Goal: Information Seeking & Learning: Find specific page/section

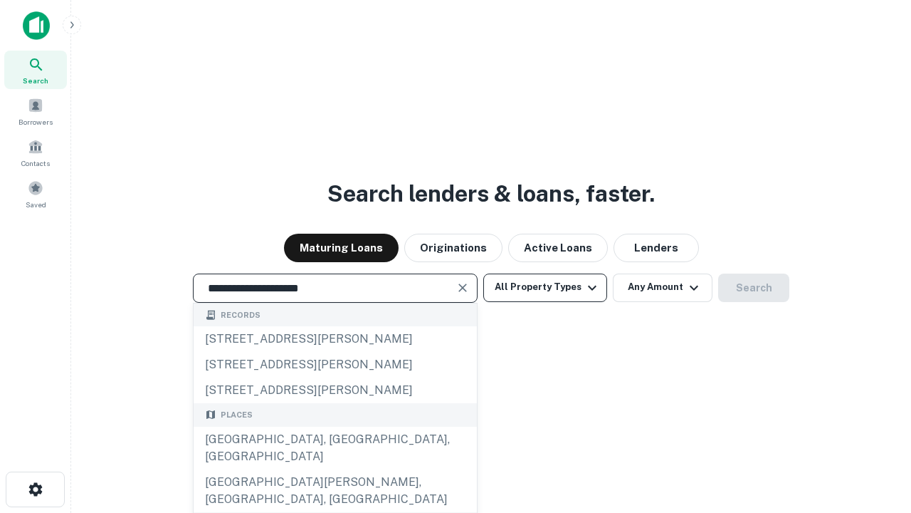
type input "**********"
click at [545, 287] on button "All Property Types" at bounding box center [545, 287] width 124 height 28
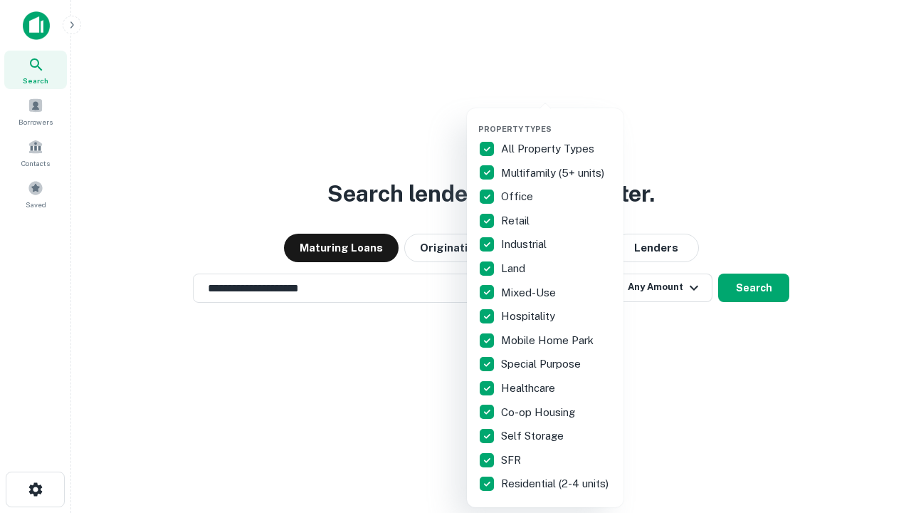
click at [557, 120] on button "button" at bounding box center [556, 120] width 157 height 1
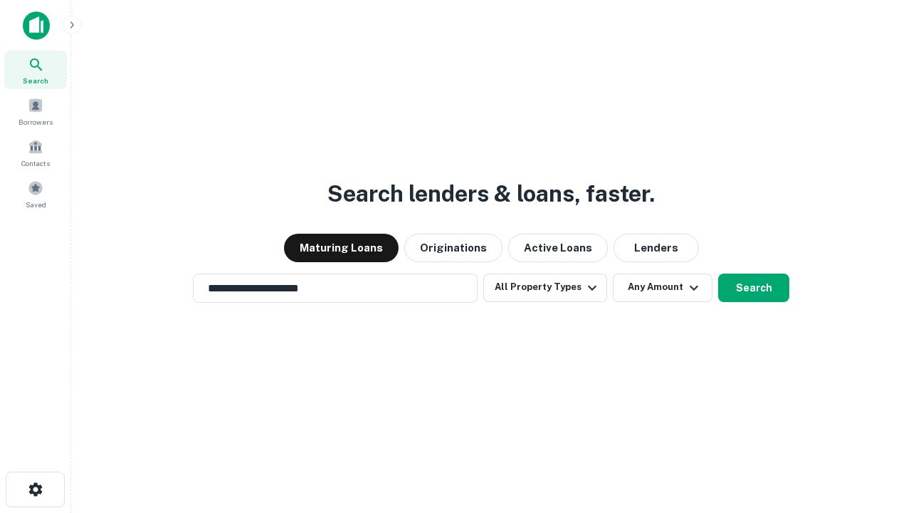
scroll to position [22, 0]
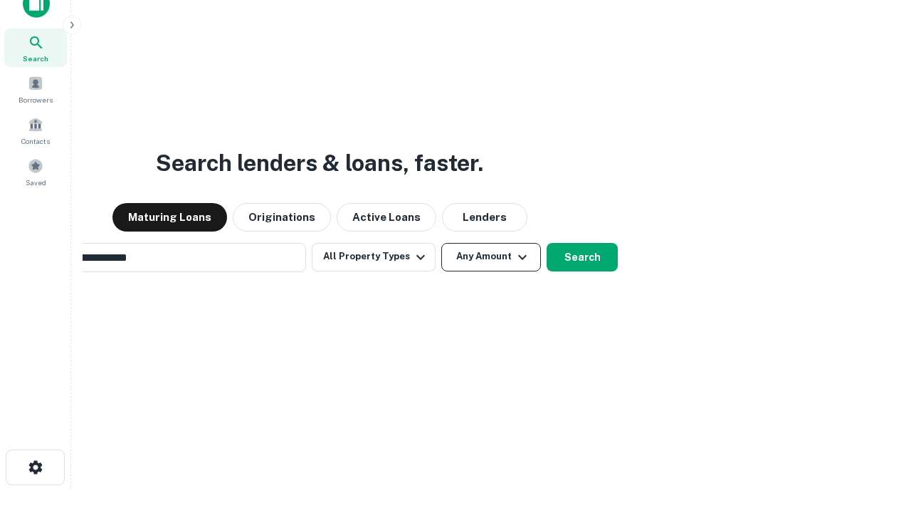
click at [441, 243] on button "Any Amount" at bounding box center [491, 257] width 100 height 28
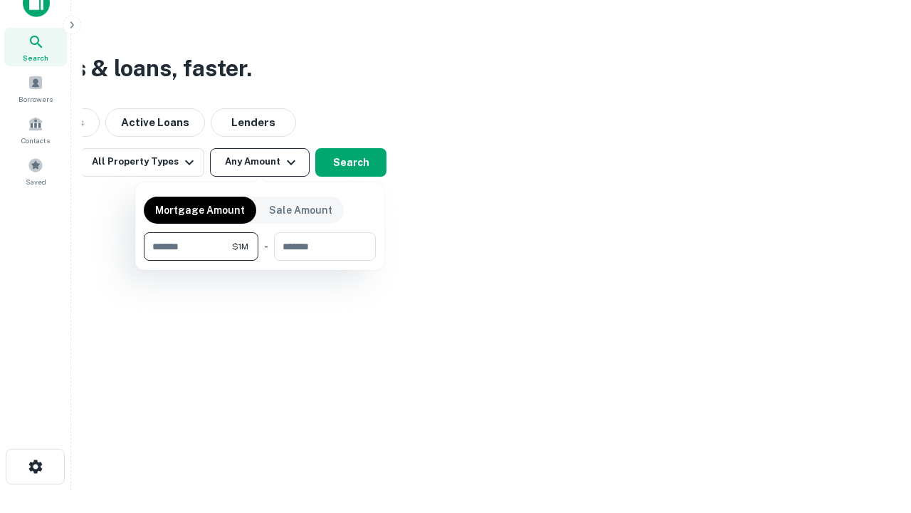
type input "*******"
click at [260, 261] on button "button" at bounding box center [260, 261] width 232 height 1
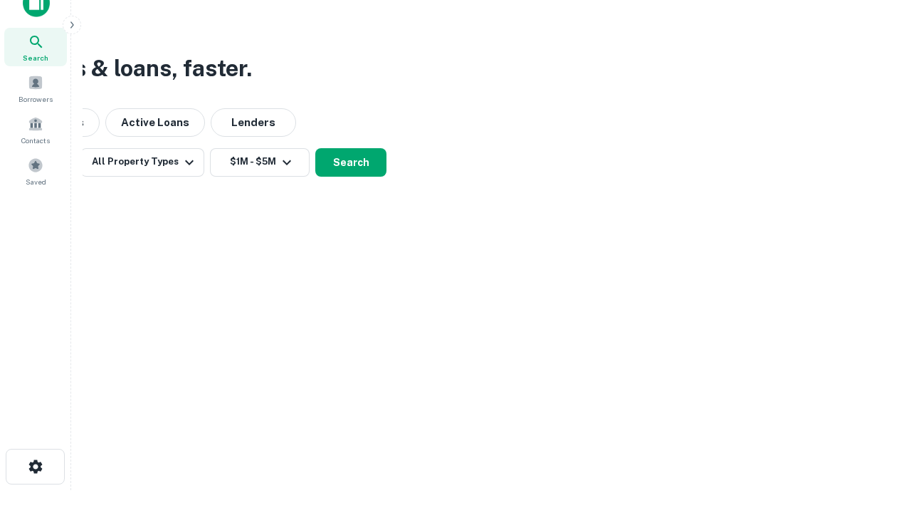
scroll to position [22, 0]
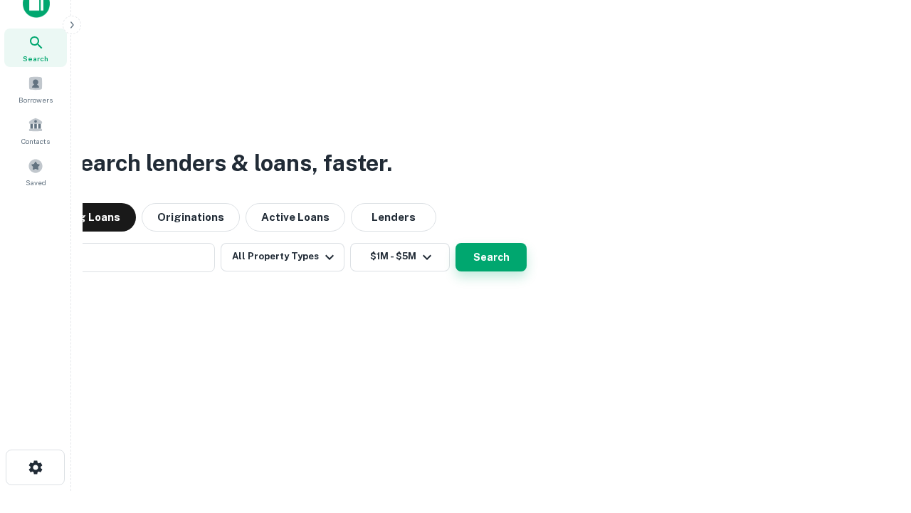
click at [456, 243] on button "Search" at bounding box center [491, 257] width 71 height 28
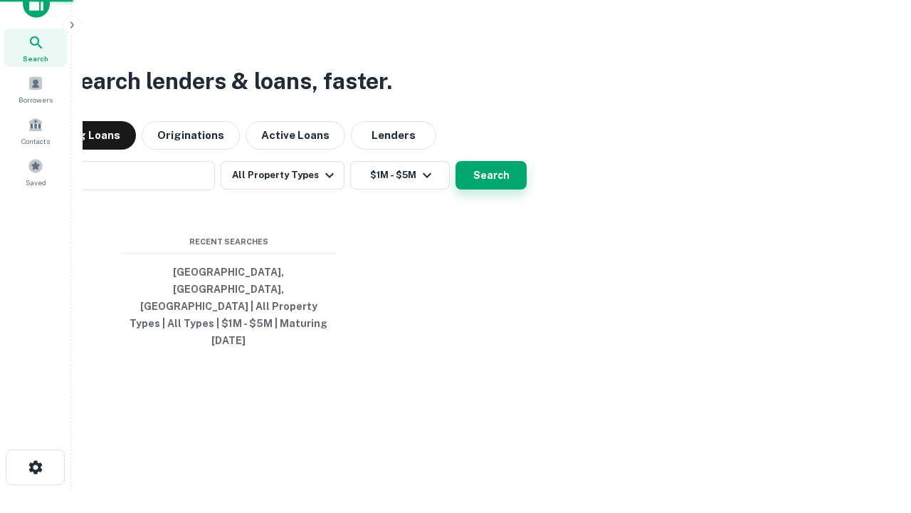
scroll to position [23, 0]
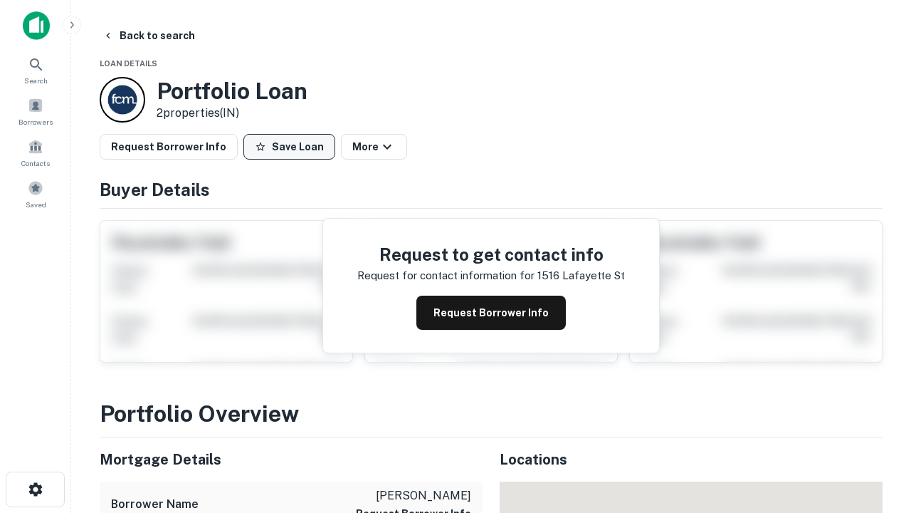
click at [289, 147] on button "Save Loan" at bounding box center [289, 147] width 92 height 26
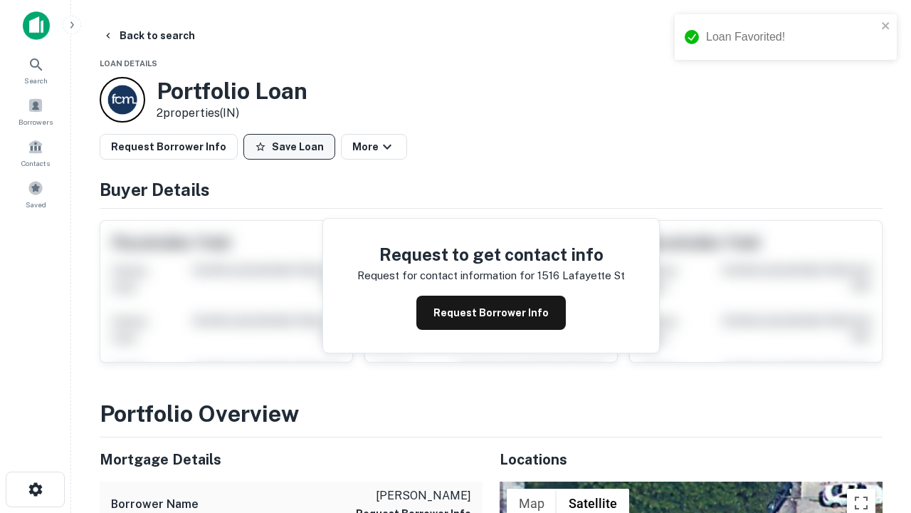
click at [293, 147] on button "Save Loan" at bounding box center [289, 147] width 92 height 26
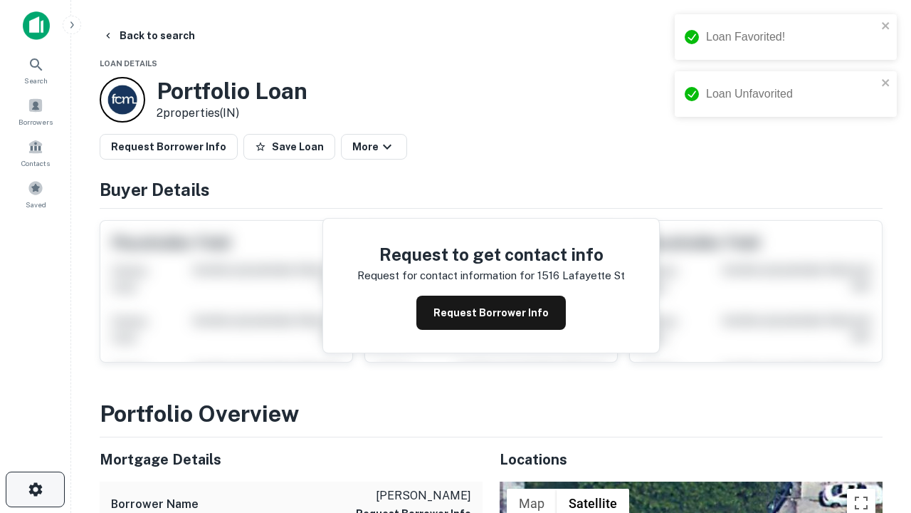
click at [35, 489] on icon "button" at bounding box center [35, 489] width 17 height 17
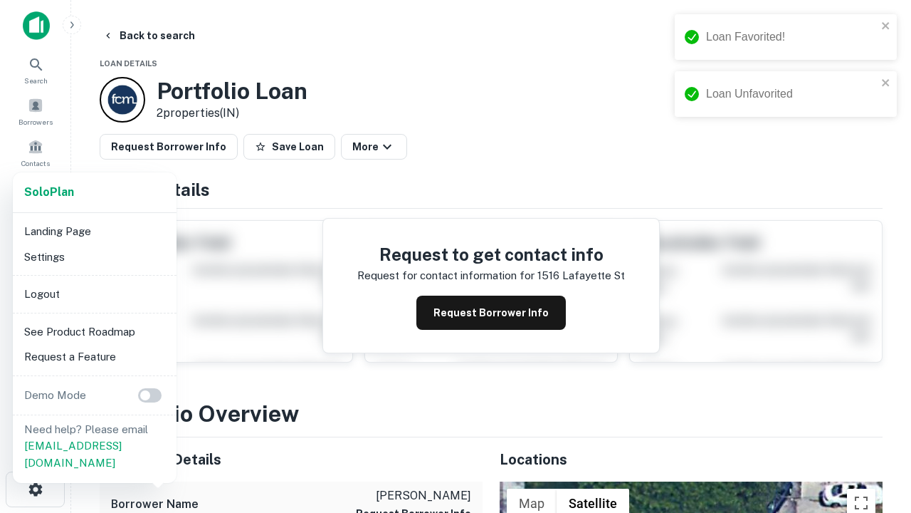
click at [94, 293] on li "Logout" at bounding box center [95, 294] width 152 height 26
